Goal: Task Accomplishment & Management: Manage account settings

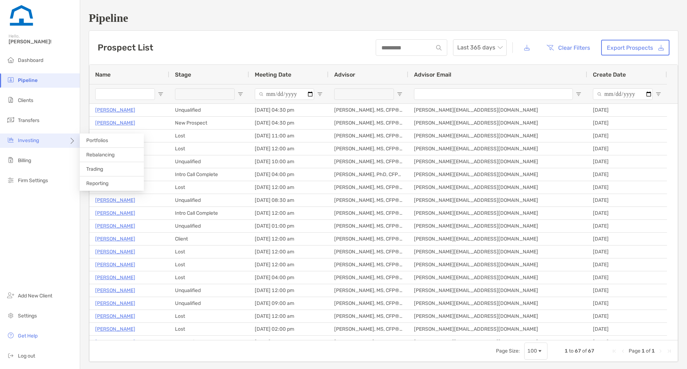
click at [70, 138] on div "Investing" at bounding box center [40, 140] width 80 height 14
click at [102, 157] on span "Rebalancing" at bounding box center [100, 155] width 28 height 6
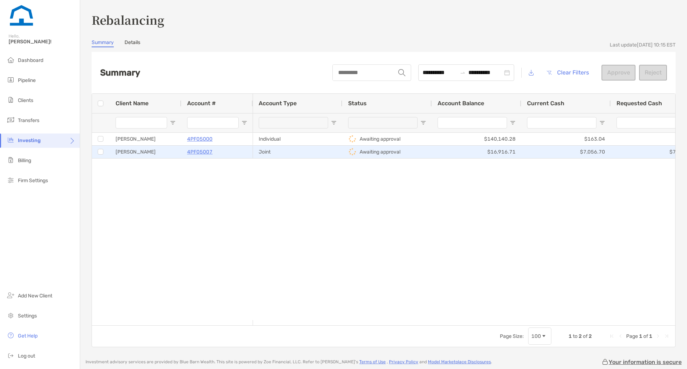
click at [98, 153] on div at bounding box center [101, 152] width 6 height 6
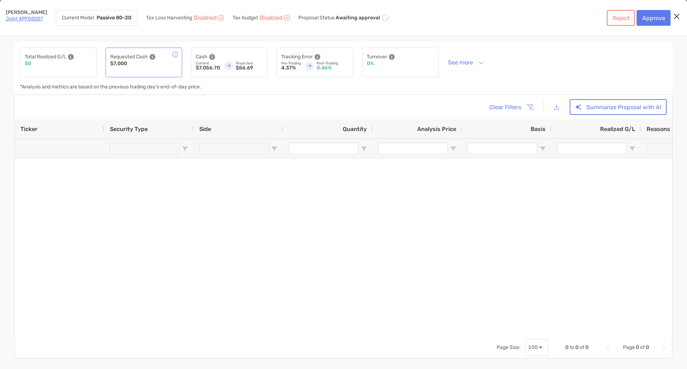
click at [98, 151] on div "Ticker Security Type Side Quantity Analysis Price Basis Realized G/L Reasons Tr…" at bounding box center [344, 228] width 658 height 218
click at [617, 24] on button "Reject" at bounding box center [621, 18] width 28 height 16
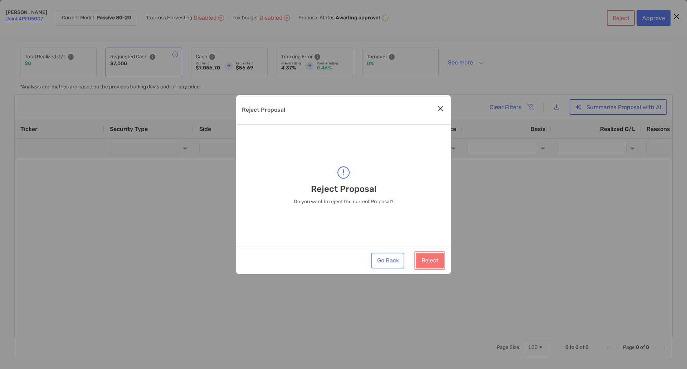
click at [428, 260] on button "Reject" at bounding box center [430, 261] width 28 height 16
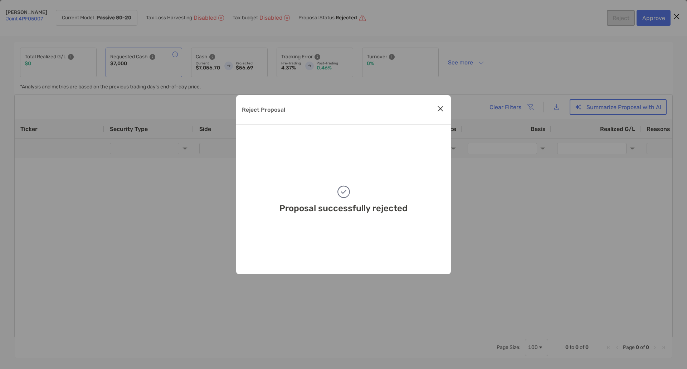
click at [601, 52] on div "Reject Proposal Proposal successfully rejected" at bounding box center [343, 184] width 687 height 369
click at [440, 110] on icon "Close modal" at bounding box center [440, 108] width 6 height 9
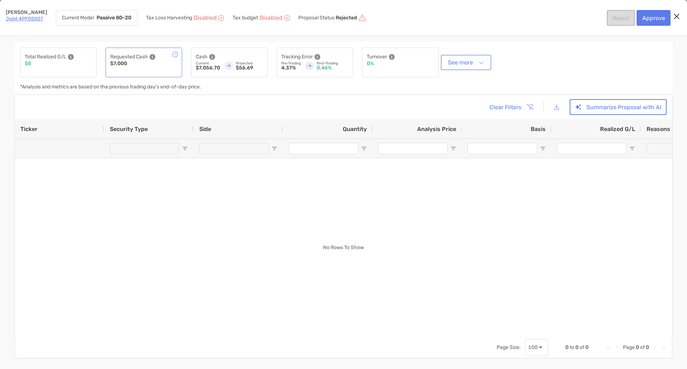
click at [473, 66] on button "See more" at bounding box center [466, 62] width 48 height 13
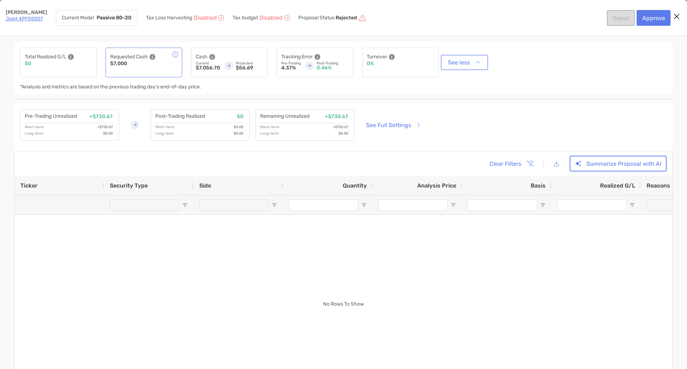
click at [473, 66] on button "See less" at bounding box center [464, 62] width 44 height 13
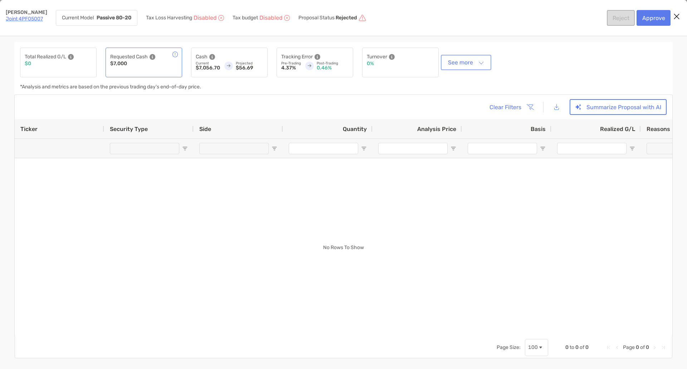
click at [473, 66] on button "See more" at bounding box center [466, 62] width 48 height 13
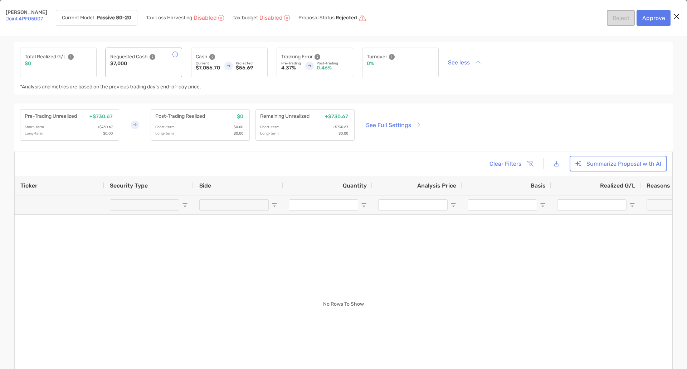
click at [677, 15] on icon "Close modal" at bounding box center [676, 16] width 6 height 9
click at [207, 91] on div "Total Realized G/L $0 Requested Cash $7,000 Cash Current $7,056.70 Projected $5…" at bounding box center [343, 68] width 658 height 53
click at [152, 57] on icon "[object Object]" at bounding box center [153, 57] width 6 height 6
click at [226, 84] on div "*Analysis and metrics are based on the previous trading day's end-of-day price." at bounding box center [199, 86] width 358 height 5
click at [21, 19] on link "Joint 4PF05007" at bounding box center [24, 19] width 37 height 6
